Goal: Task Accomplishment & Management: Manage account settings

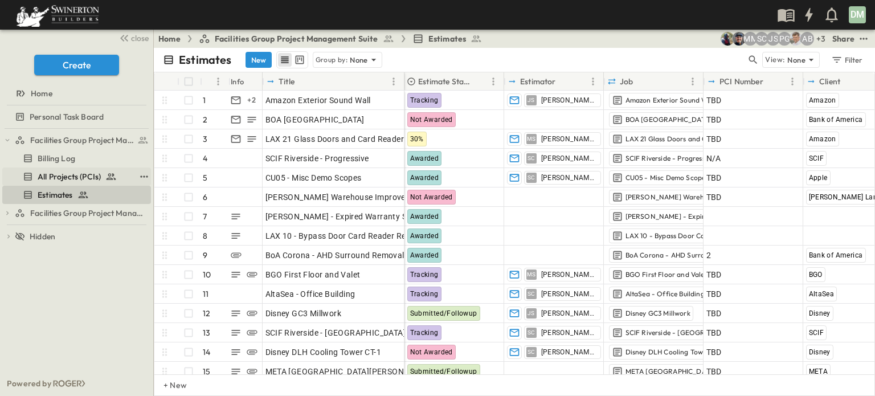
click at [95, 177] on span "All Projects (PCIs)" at bounding box center [69, 176] width 63 height 11
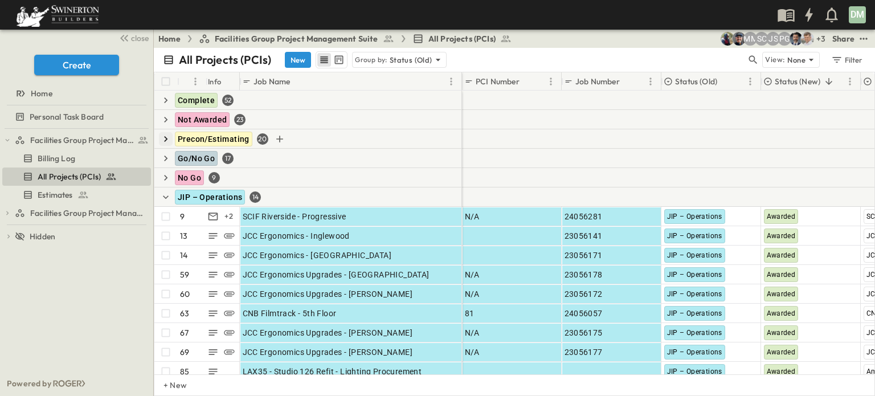
click at [165, 139] on icon "button" at bounding box center [165, 138] width 11 height 11
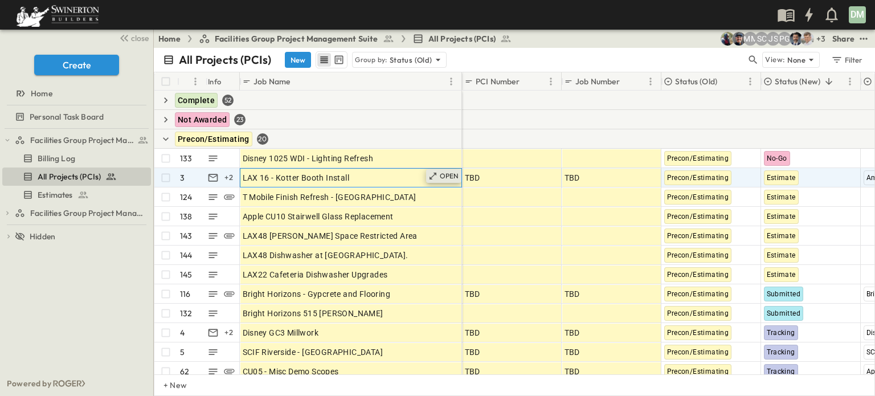
click at [444, 174] on p "OPEN" at bounding box center [449, 176] width 19 height 9
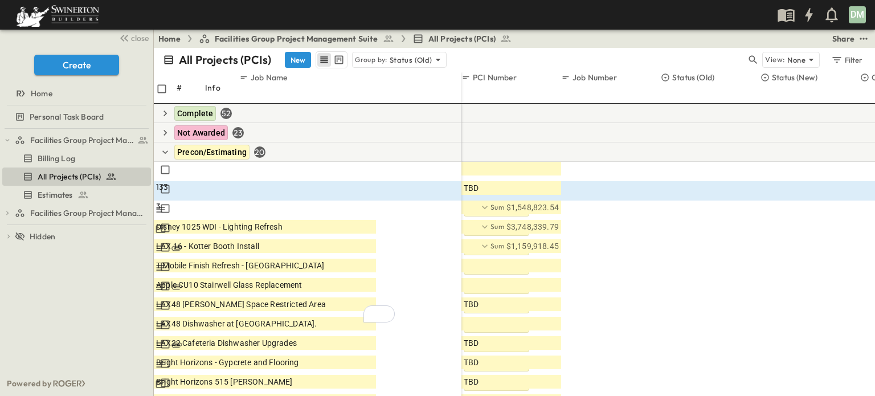
scroll to position [508, 0]
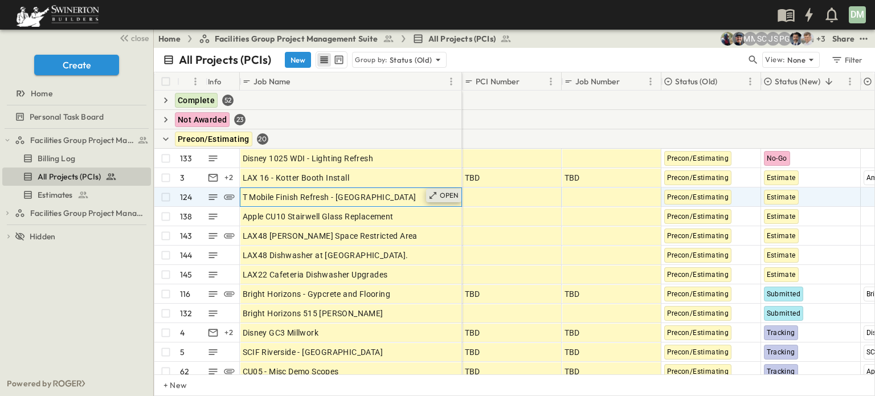
click at [438, 195] on div "OPEN" at bounding box center [443, 196] width 35 height 14
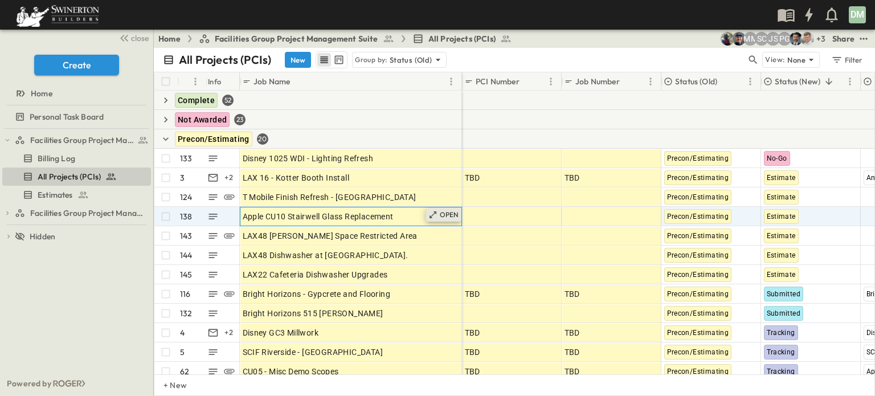
click at [442, 217] on p "OPEN" at bounding box center [449, 214] width 19 height 9
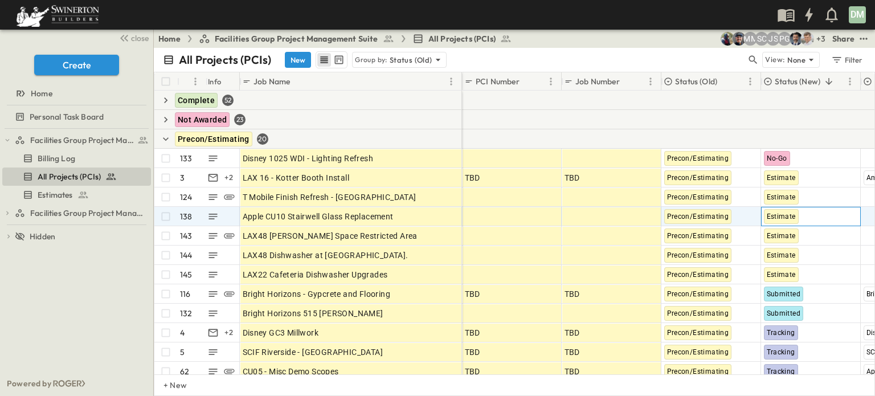
click at [789, 216] on span "Estimate" at bounding box center [781, 217] width 29 height 8
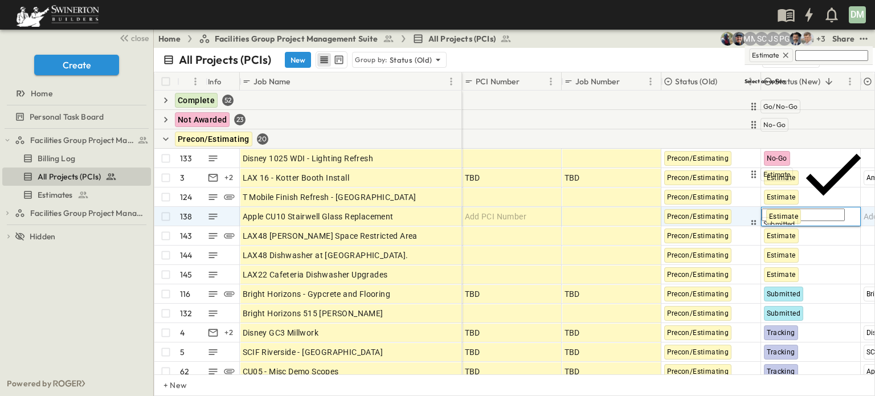
click at [779, 274] on span "Awarded" at bounding box center [778, 278] width 28 height 9
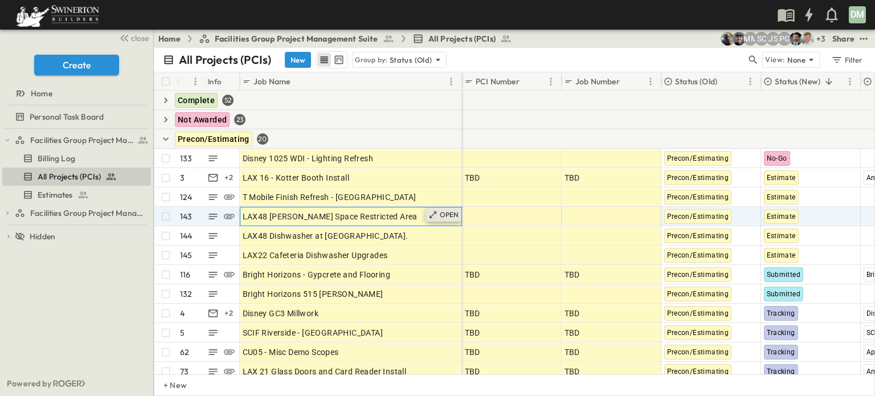
click at [447, 216] on p "OPEN" at bounding box center [449, 214] width 19 height 9
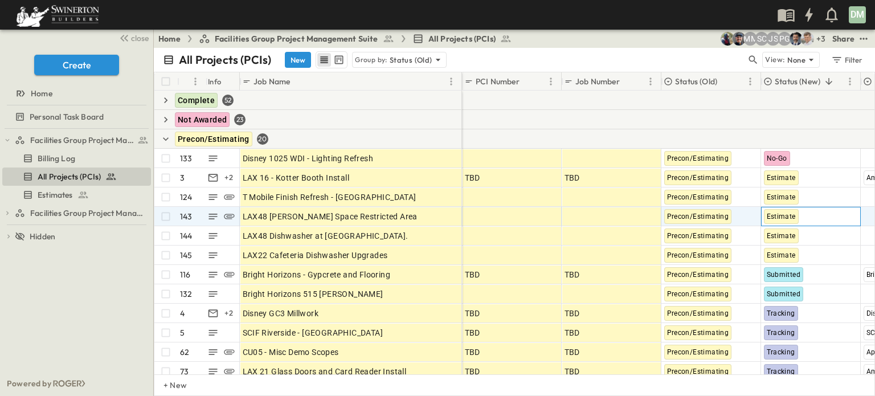
click at [781, 216] on span "Estimate" at bounding box center [781, 217] width 29 height 8
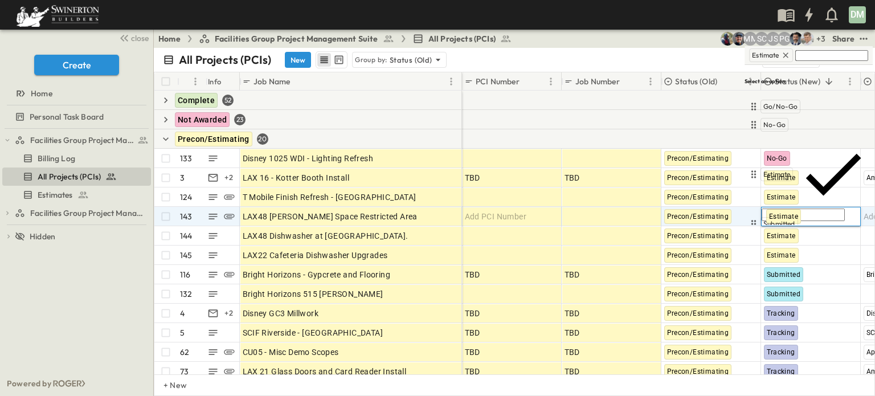
click at [781, 274] on span "Awarded" at bounding box center [778, 278] width 28 height 9
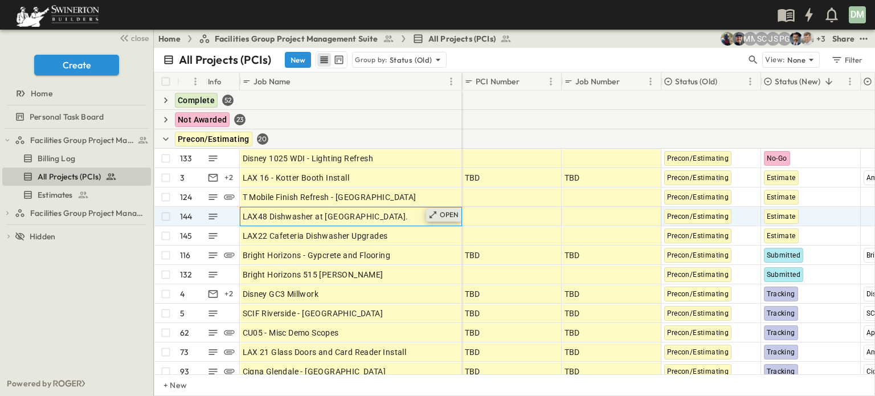
click at [451, 216] on p "OPEN" at bounding box center [449, 214] width 19 height 9
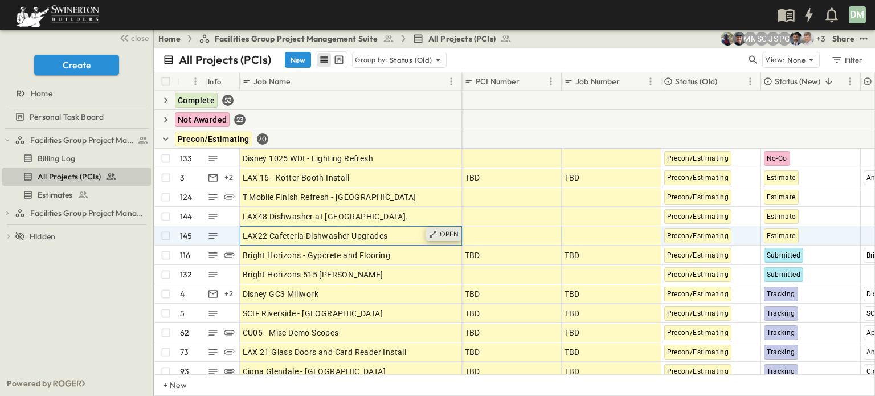
click at [441, 232] on p "OPEN" at bounding box center [449, 234] width 19 height 9
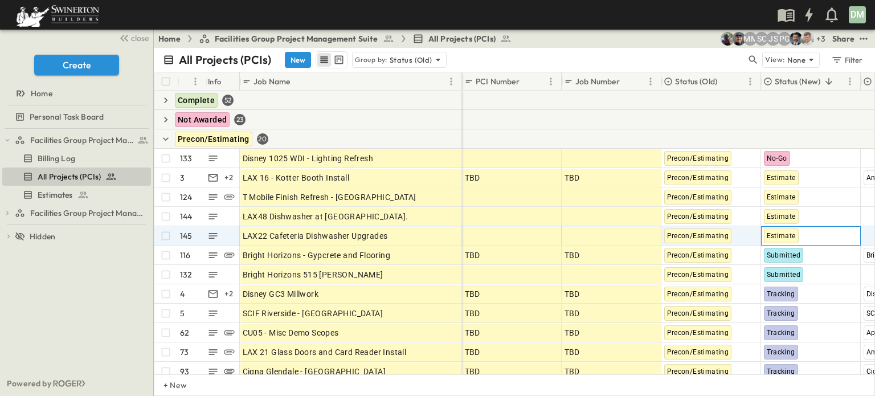
click at [784, 236] on span "Estimate" at bounding box center [781, 236] width 29 height 8
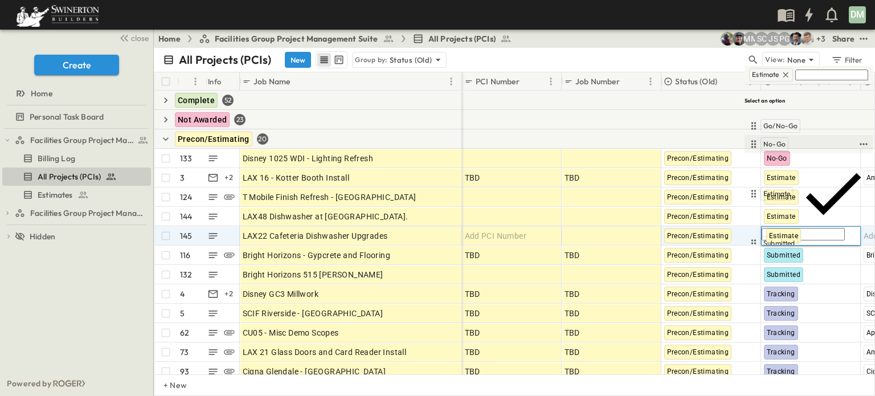
click at [773, 145] on span "No-Go" at bounding box center [775, 144] width 22 height 9
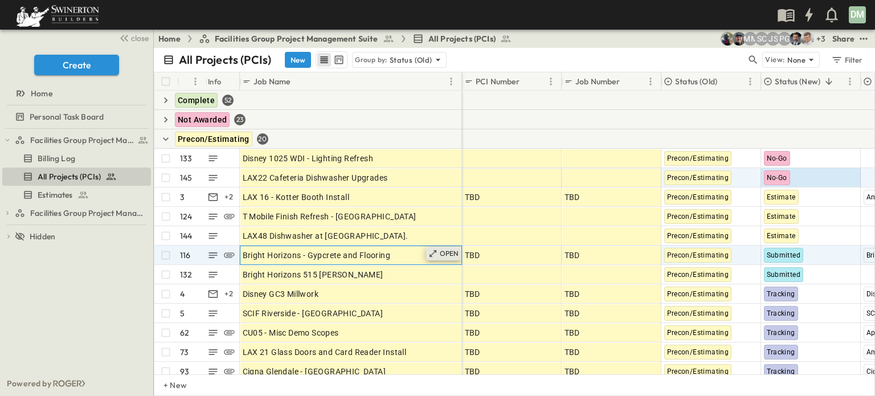
click at [445, 254] on p "OPEN" at bounding box center [449, 253] width 19 height 9
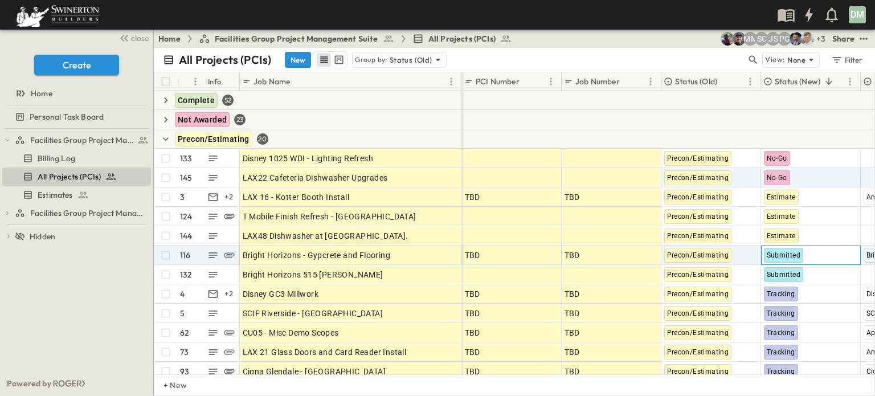
click at [784, 255] on span "Submitted" at bounding box center [784, 255] width 34 height 8
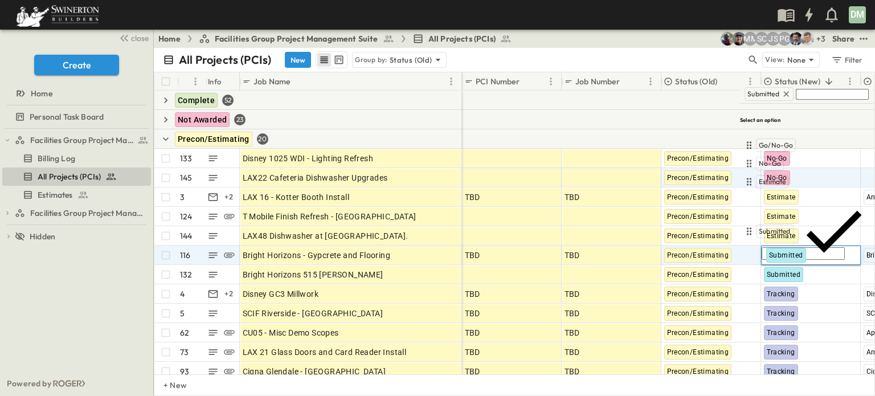
click at [766, 276] on span "Tracking" at bounding box center [773, 280] width 28 height 9
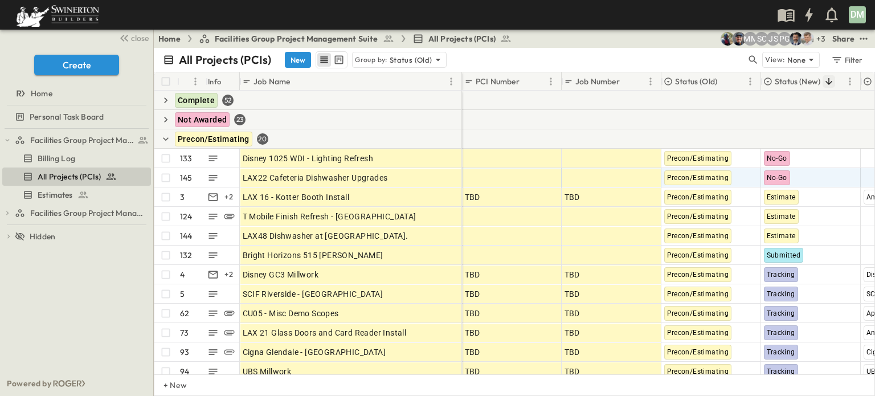
click at [831, 82] on icon "Sort" at bounding box center [829, 81] width 7 height 7
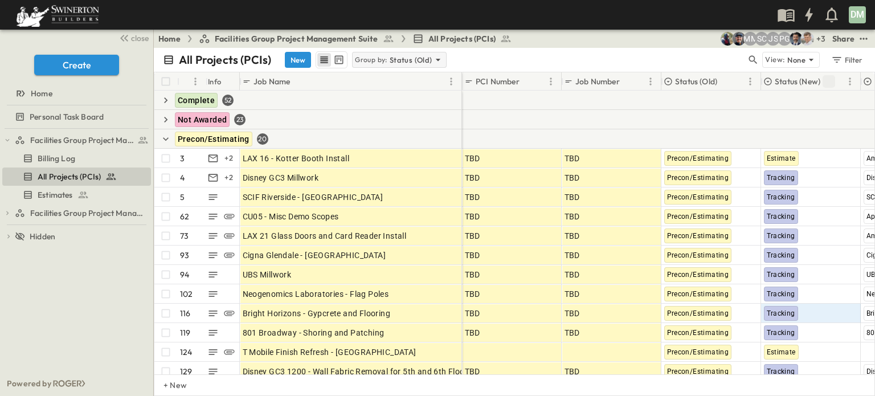
click at [434, 56] on icon at bounding box center [438, 59] width 11 height 11
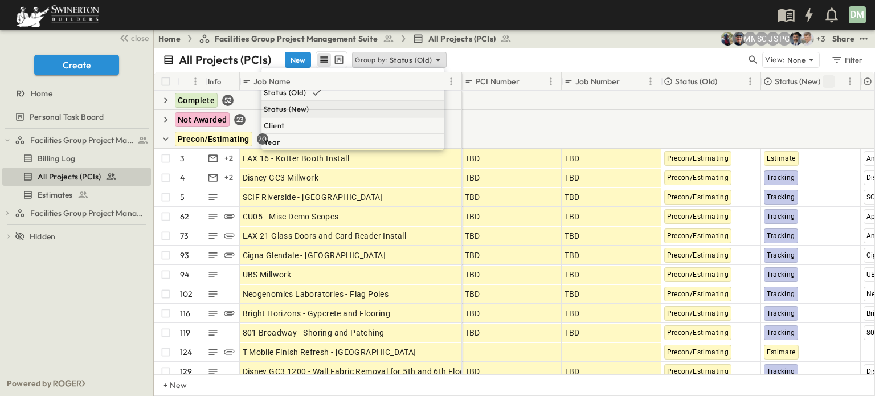
click at [310, 107] on p "Status (New)" at bounding box center [287, 108] width 46 height 11
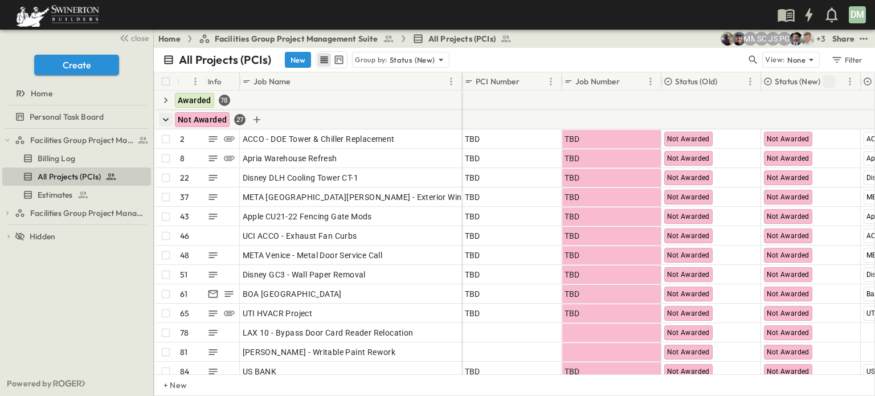
click at [164, 120] on icon "button" at bounding box center [165, 119] width 11 height 11
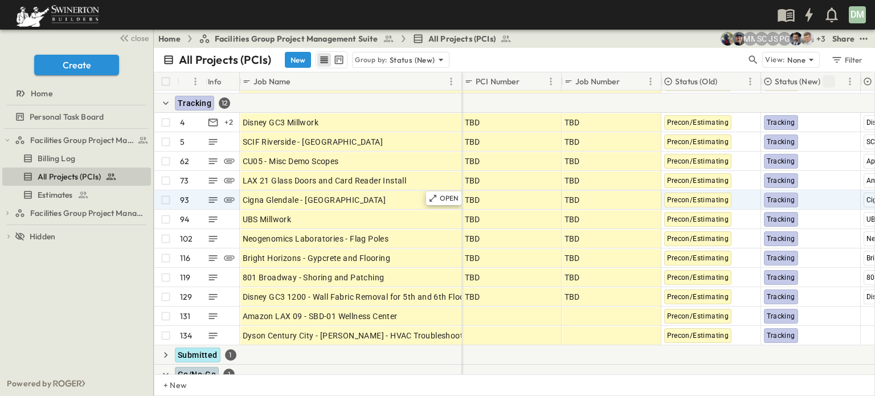
scroll to position [114, 0]
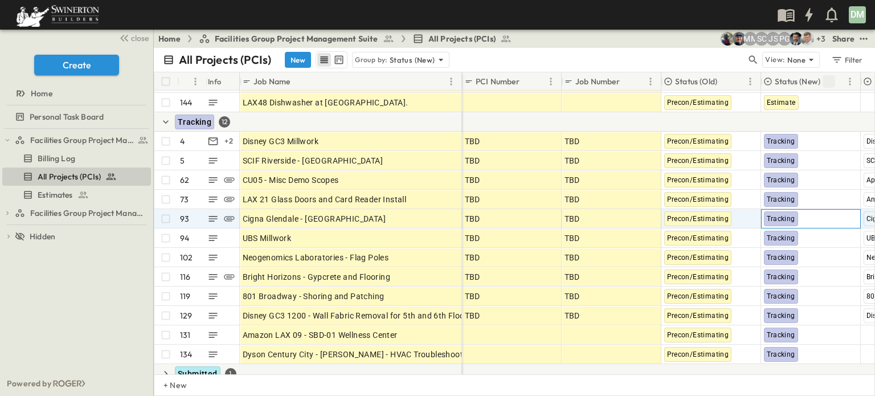
click at [785, 221] on span "Tracking" at bounding box center [781, 219] width 28 height 8
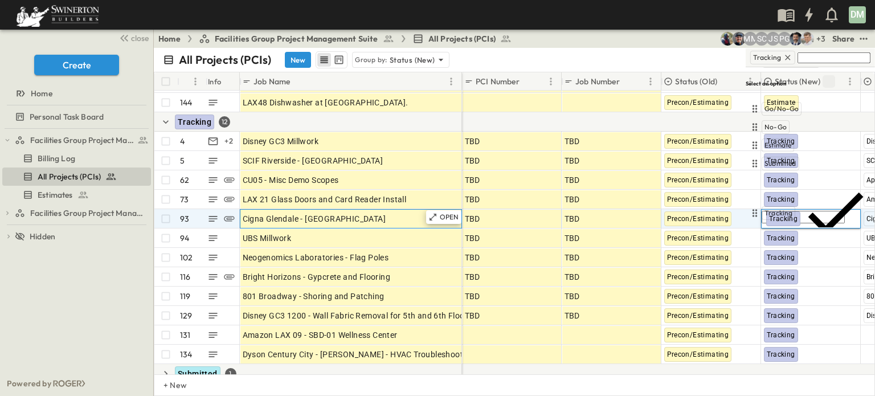
click at [379, 219] on div "Cigna Glendale - [GEOGRAPHIC_DATA]" at bounding box center [351, 219] width 217 height 16
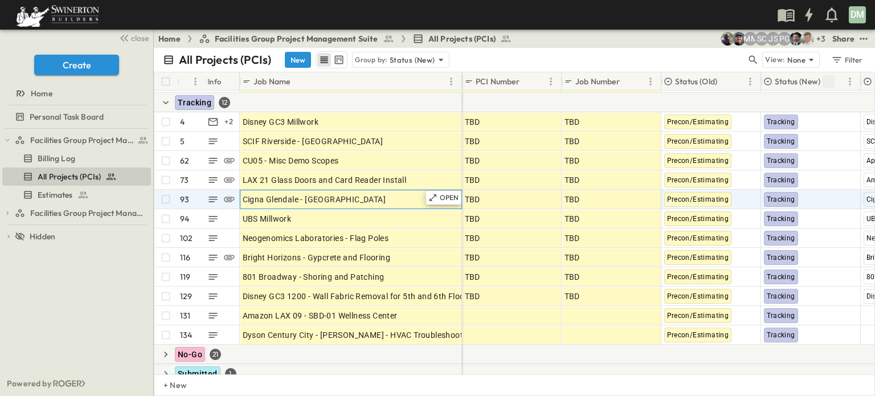
scroll to position [94, 0]
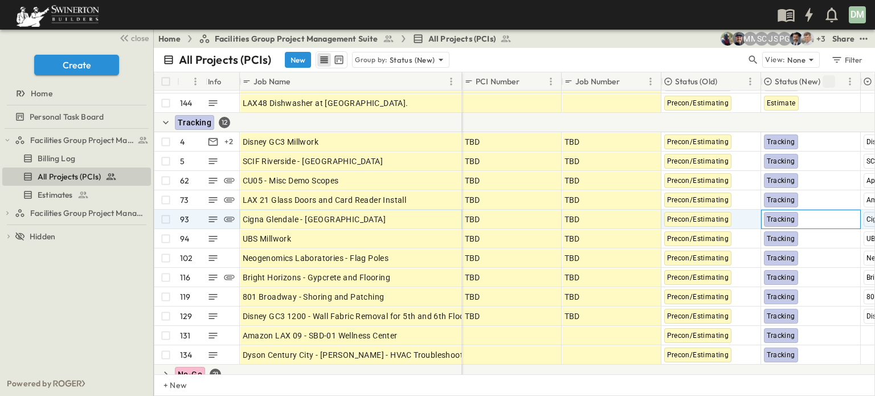
click at [784, 219] on span "Tracking" at bounding box center [781, 219] width 28 height 8
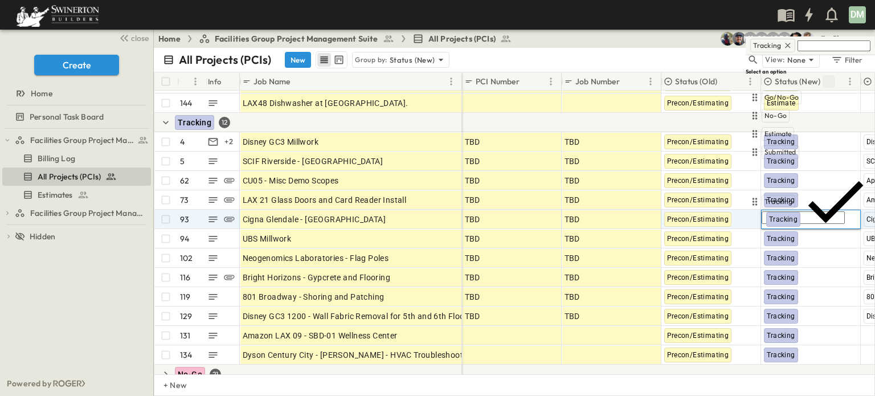
click at [782, 246] on span "Not Awarded" at bounding box center [786, 250] width 42 height 9
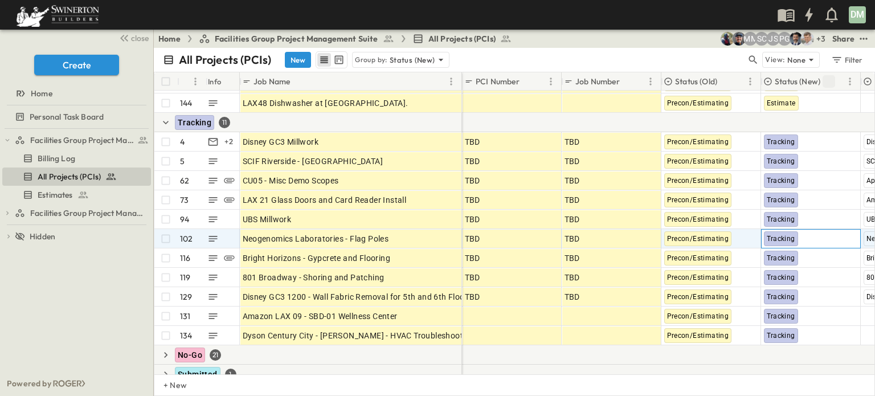
click at [777, 237] on span "Tracking" at bounding box center [781, 239] width 28 height 8
click at [777, 237] on body "DM close Create Home Personal Task Board Facilities Group Project Management Su…" at bounding box center [437, 198] width 875 height 396
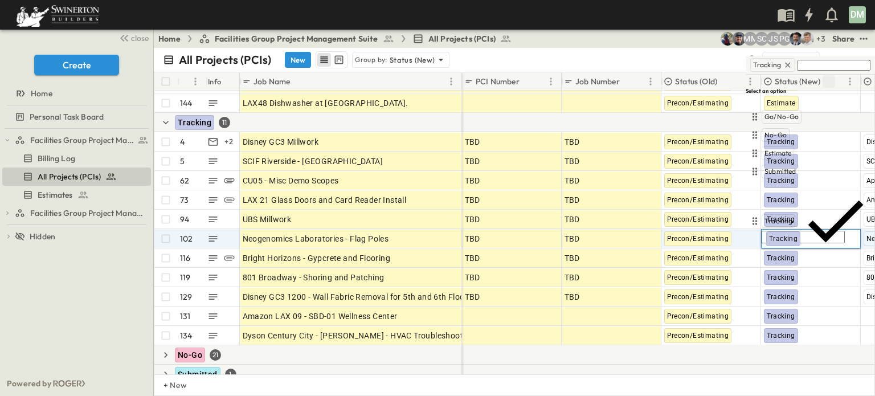
click at [778, 266] on span "Not Awarded" at bounding box center [786, 270] width 42 height 9
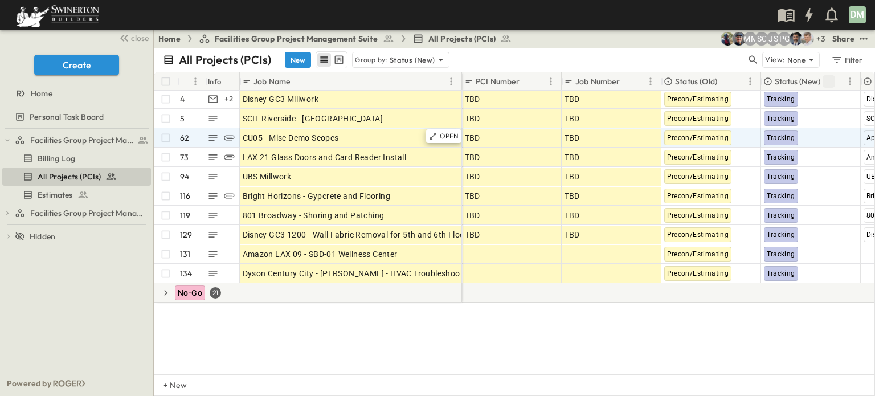
scroll to position [0, 0]
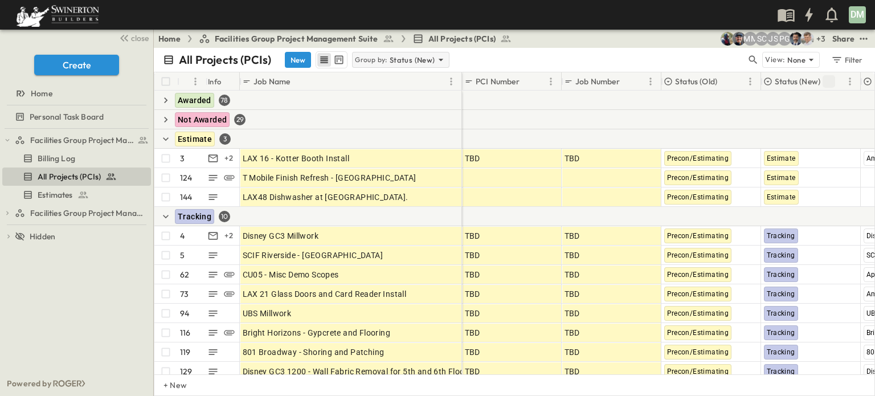
click at [440, 56] on icon at bounding box center [440, 59] width 11 height 11
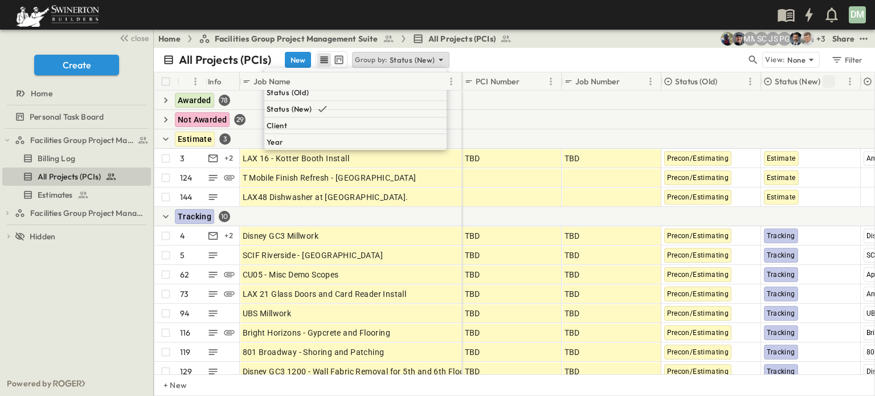
click at [285, 75] on p "None" at bounding box center [276, 75] width 18 height 11
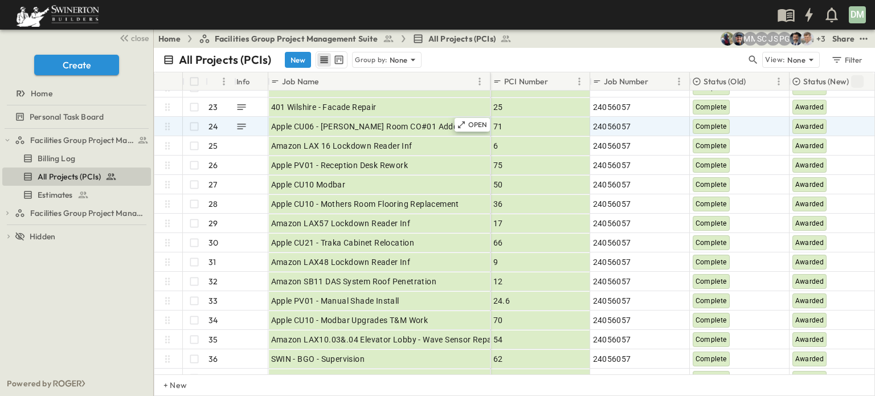
scroll to position [285, 0]
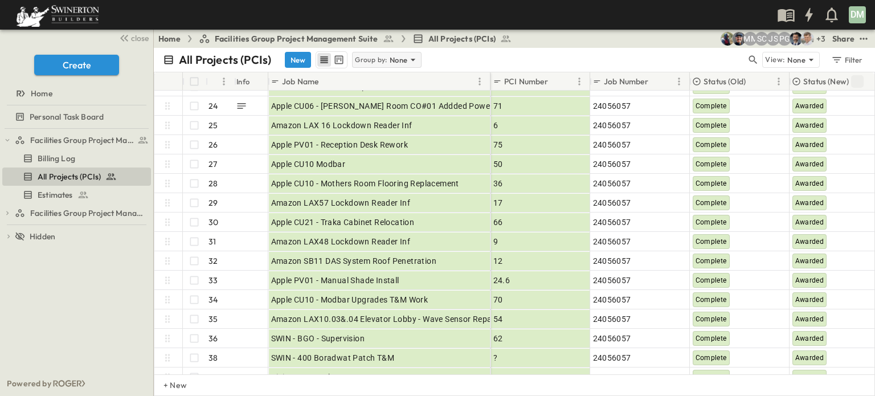
click at [413, 58] on icon at bounding box center [413, 59] width 11 height 11
click at [686, 62] on div "All Projects (PCIs) New Group by: None" at bounding box center [455, 59] width 584 height 17
click at [857, 80] on icon "Sort" at bounding box center [857, 81] width 7 height 7
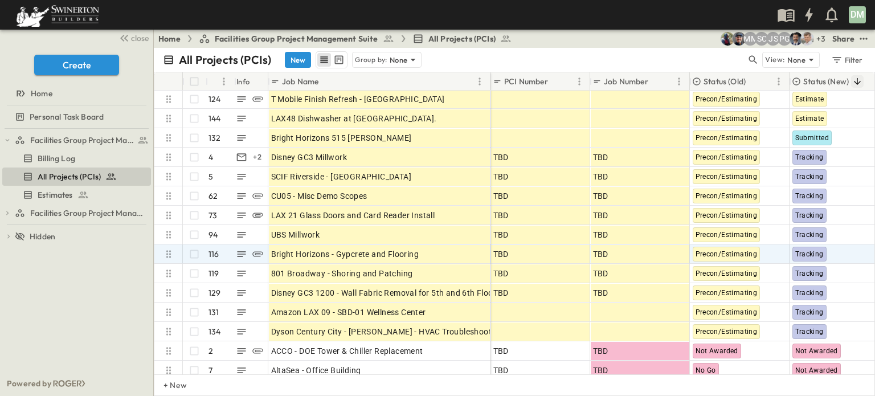
scroll to position [456, 0]
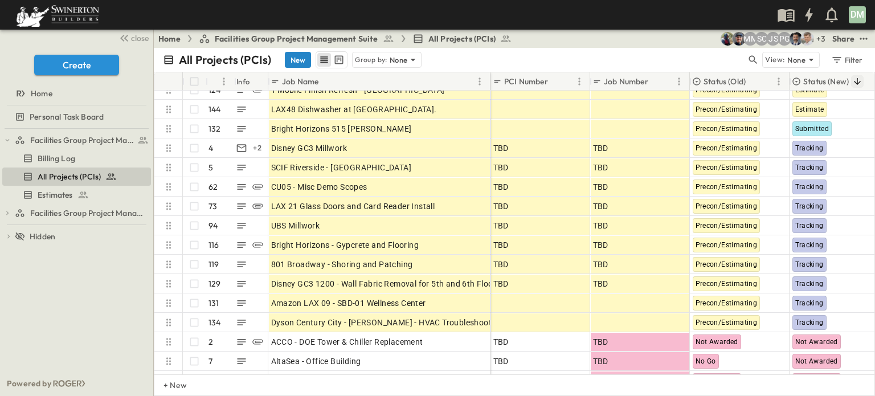
click at [299, 59] on button "New" at bounding box center [298, 60] width 26 height 16
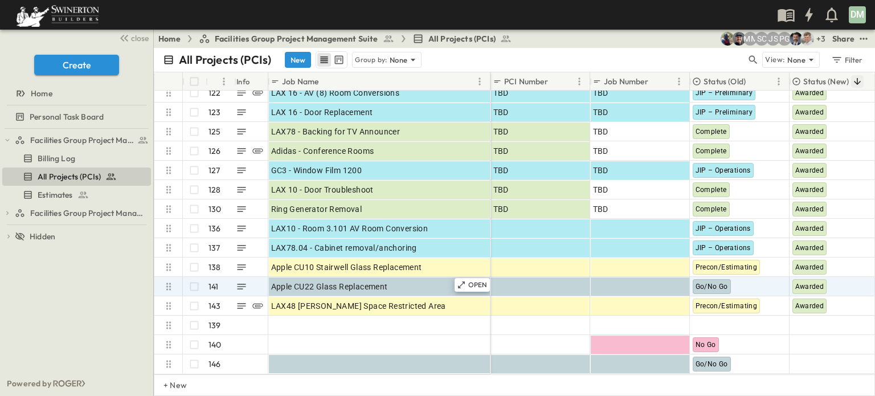
scroll to position [2554, 0]
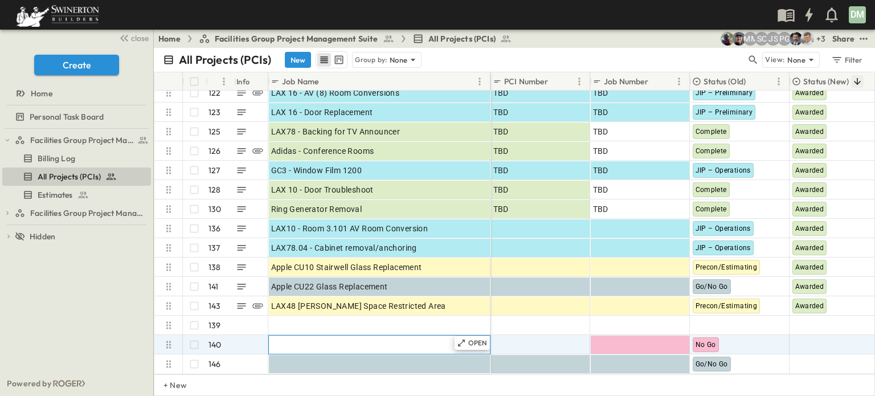
click at [287, 339] on span "Job Name" at bounding box center [290, 344] width 38 height 11
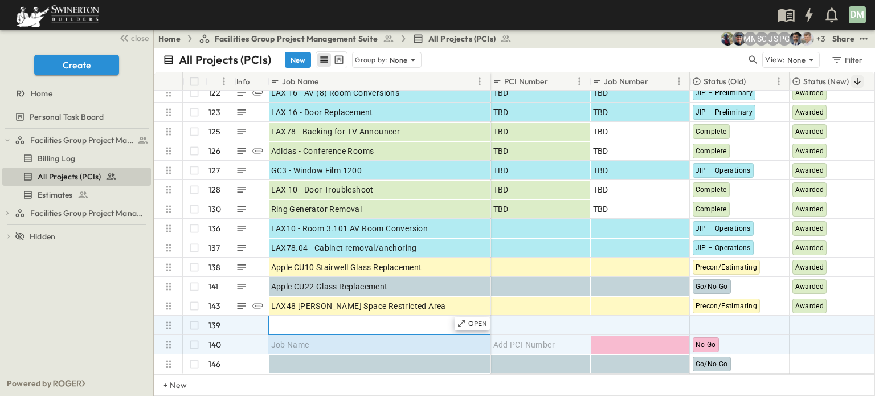
click at [280, 320] on span "Job Name" at bounding box center [290, 325] width 38 height 11
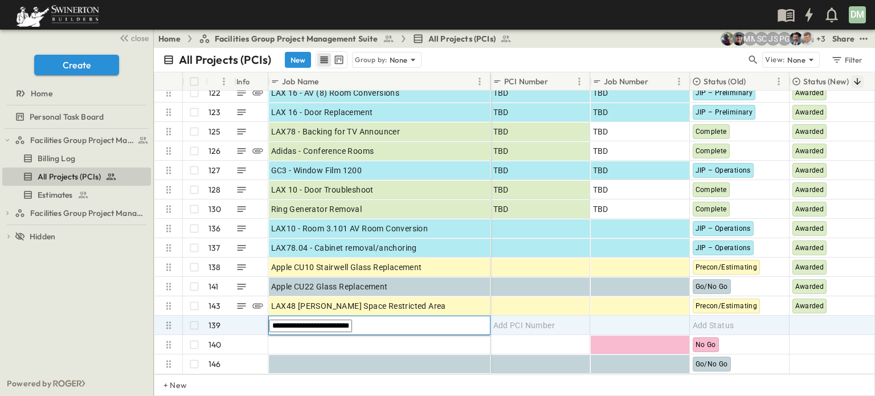
type input "**********"
click at [727, 320] on span "Add Status" at bounding box center [714, 325] width 42 height 11
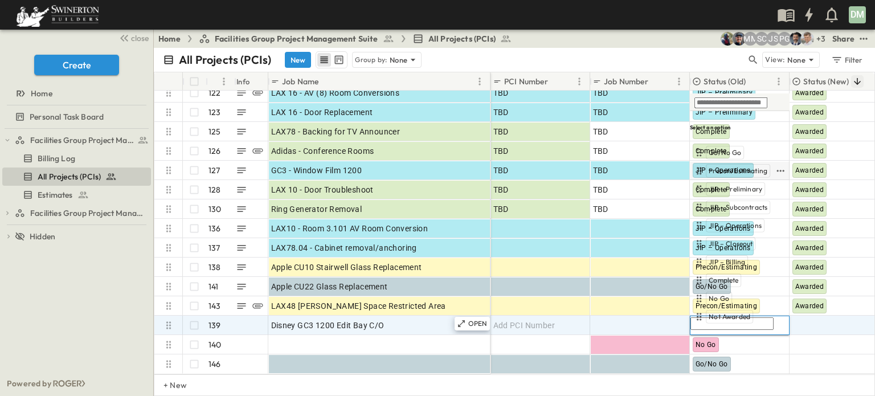
click at [729, 170] on span "Precon/Estimating" at bounding box center [738, 170] width 59 height 9
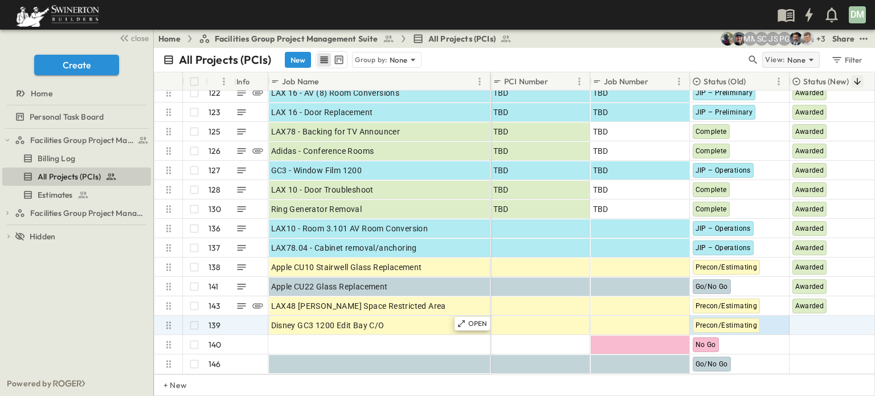
click at [814, 55] on icon at bounding box center [811, 59] width 11 height 11
click at [807, 316] on div at bounding box center [840, 325] width 99 height 18
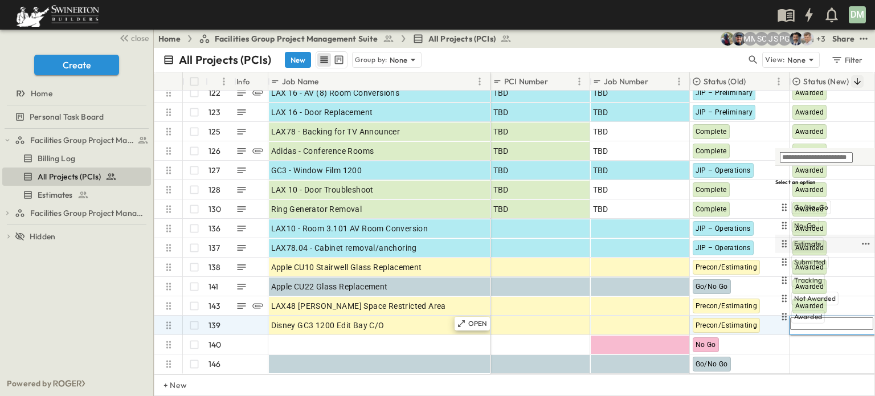
click at [815, 239] on div "Estimate" at bounding box center [808, 244] width 32 height 14
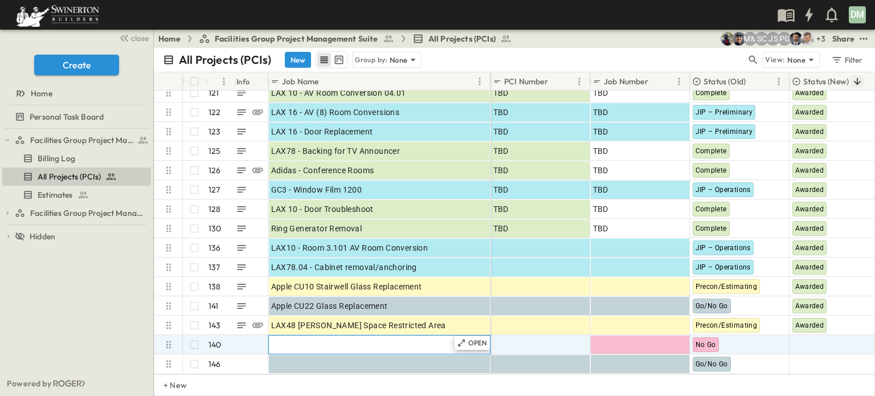
click at [299, 339] on span "Job Name" at bounding box center [290, 344] width 38 height 11
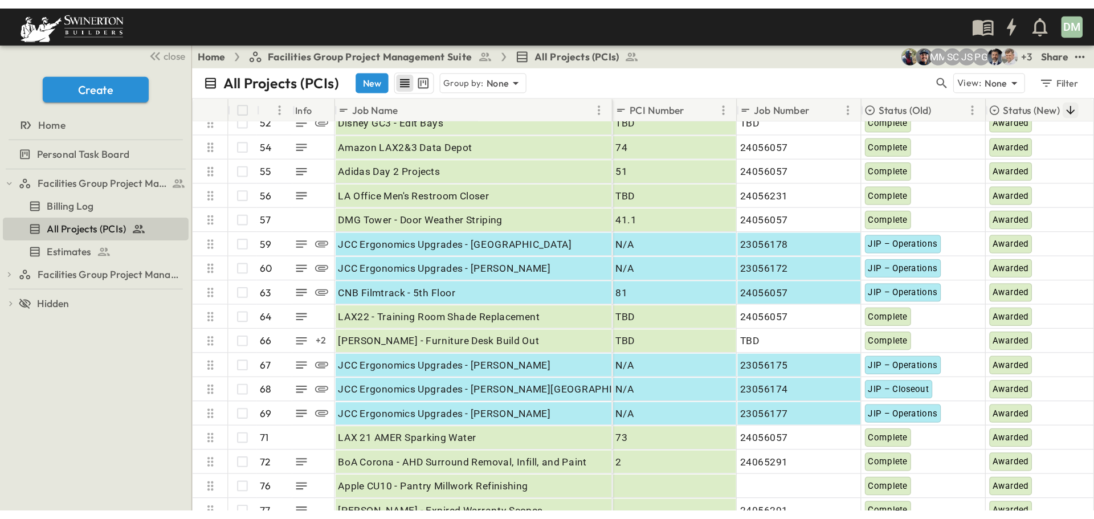
scroll to position [1928, 0]
